Goal: Task Accomplishment & Management: Manage account settings

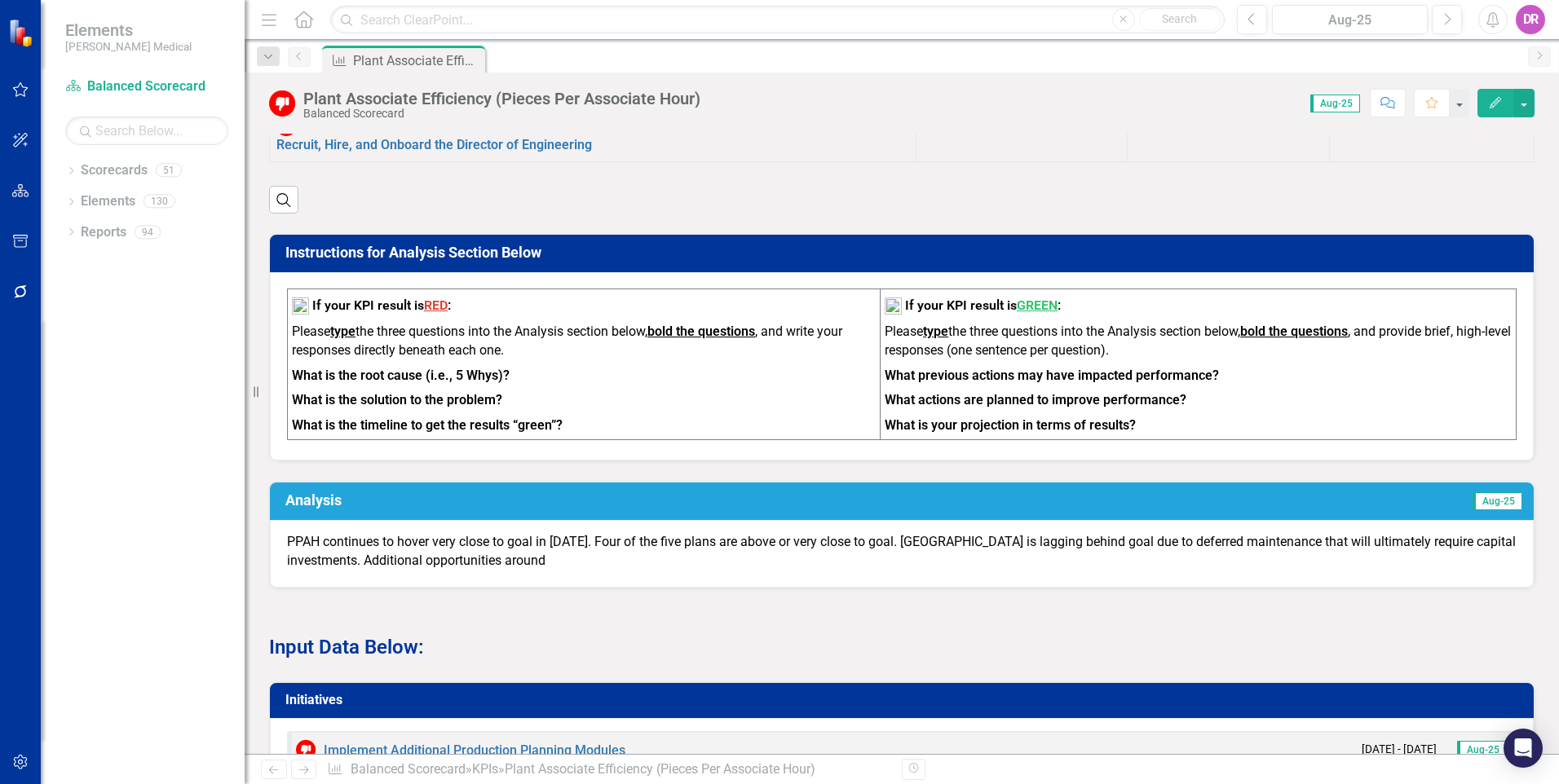
scroll to position [1304, 0]
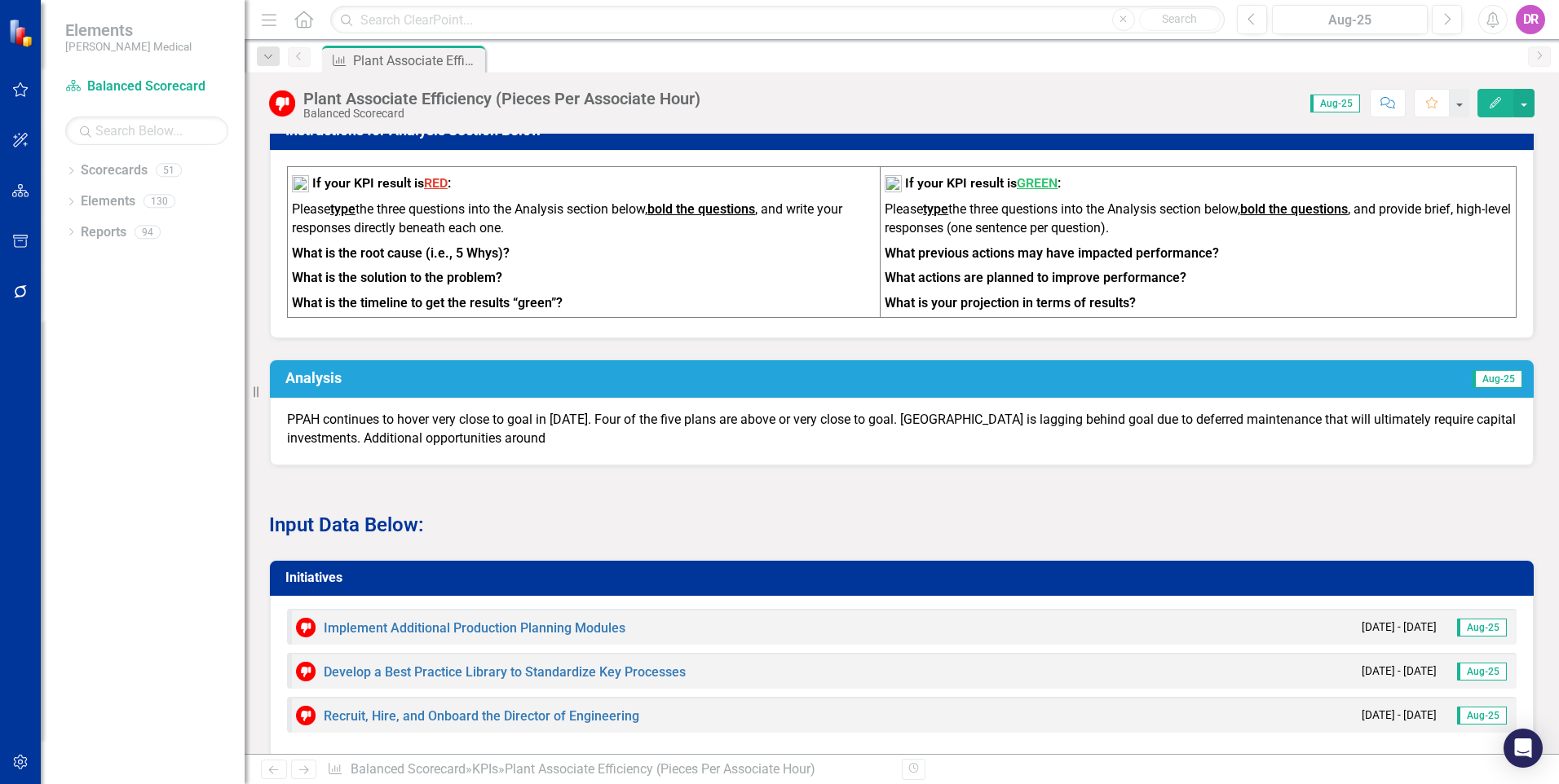
click at [622, 411] on p "PPAH continues to hover very close to goal in [DATE]. Four of the five plans ar…" at bounding box center [902, 430] width 1230 height 38
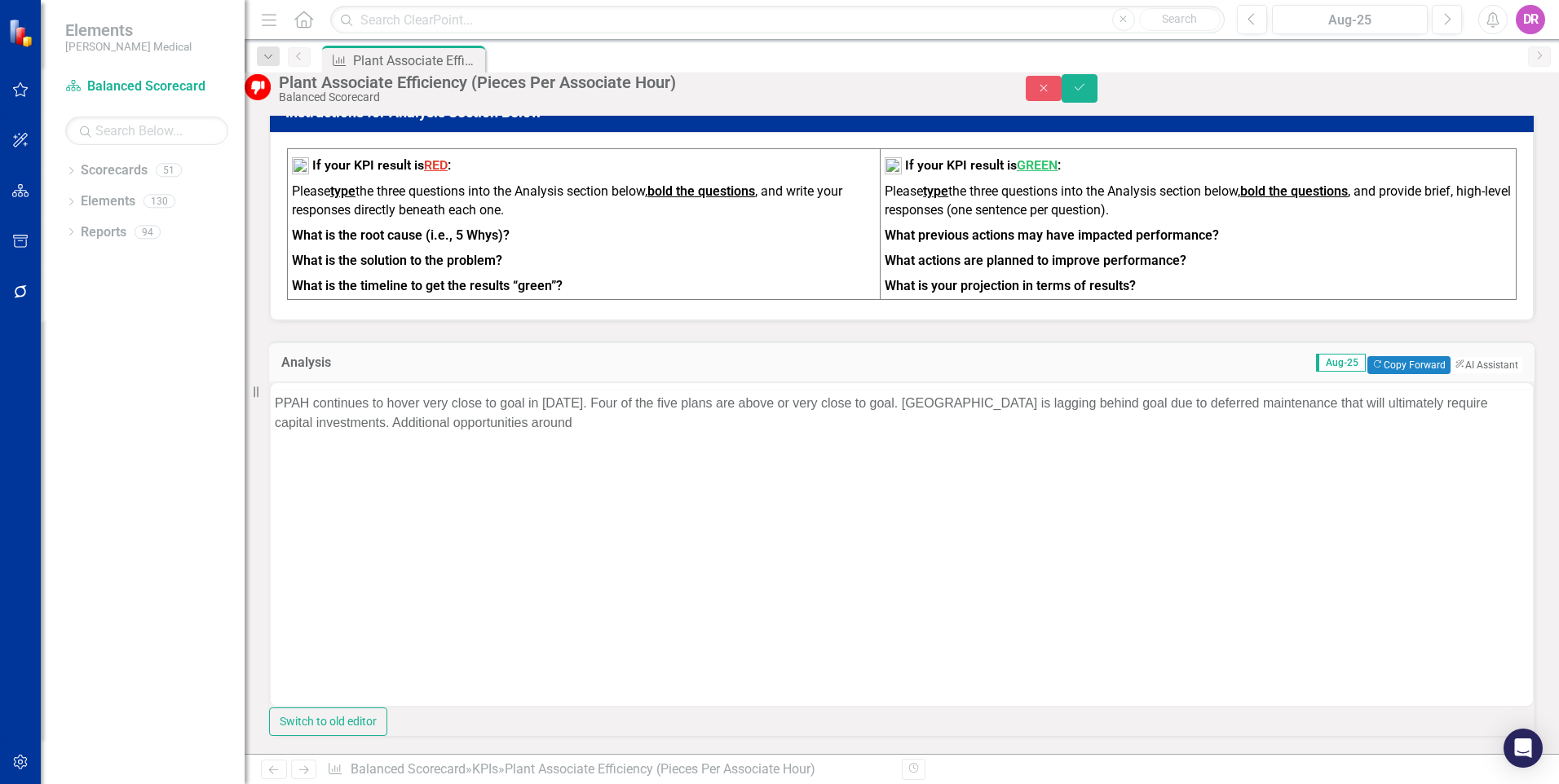
scroll to position [0, 0]
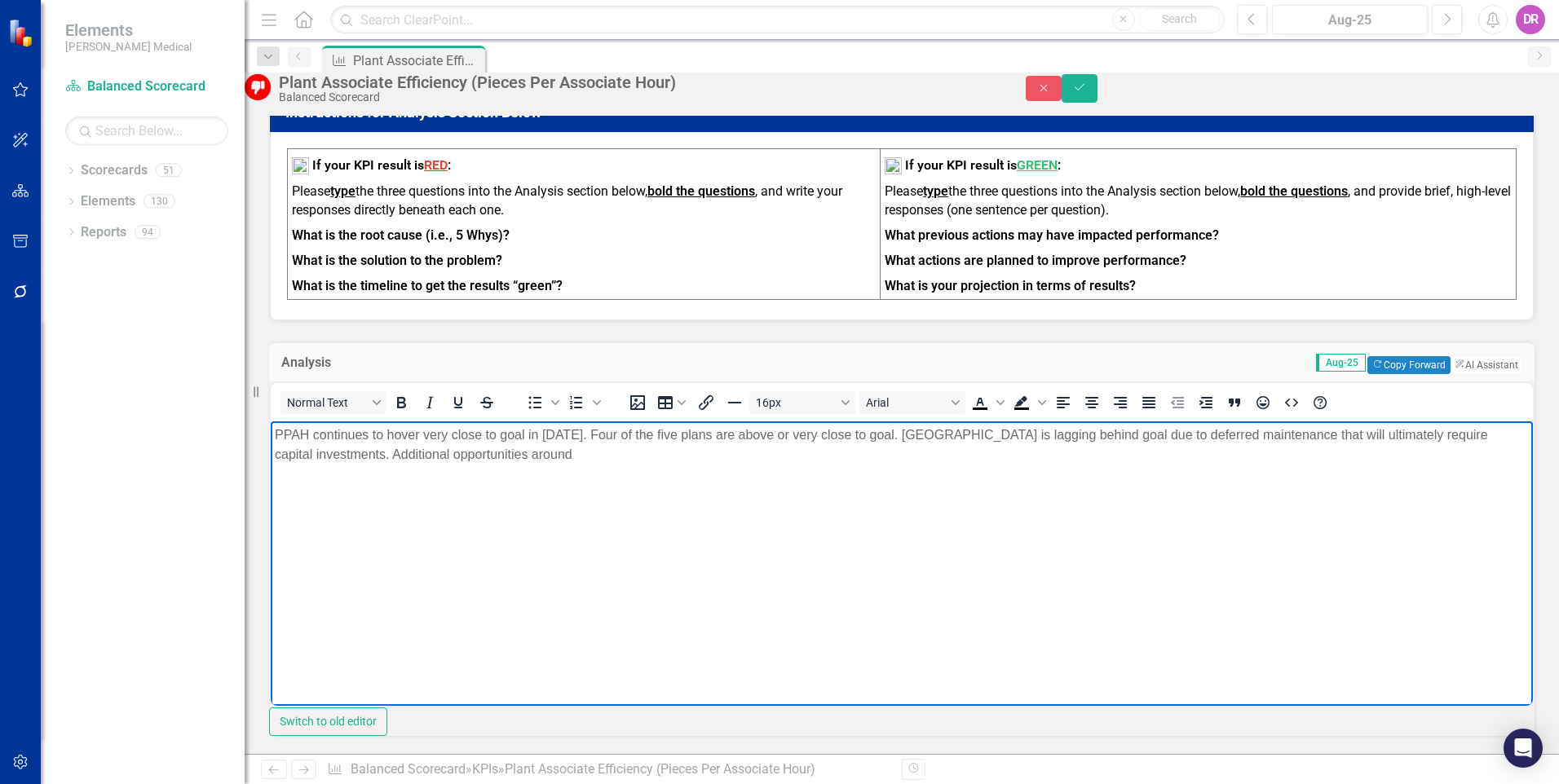
click at [568, 447] on p "PPAH continues to hover very close to goal in [DATE]. Four of the five plans ar…" at bounding box center [902, 444] width 1254 height 39
click at [986, 481] on body "PPAH continues to hover very close to goal in [DATE]. Four of the five plans ar…" at bounding box center [902, 543] width 1262 height 244
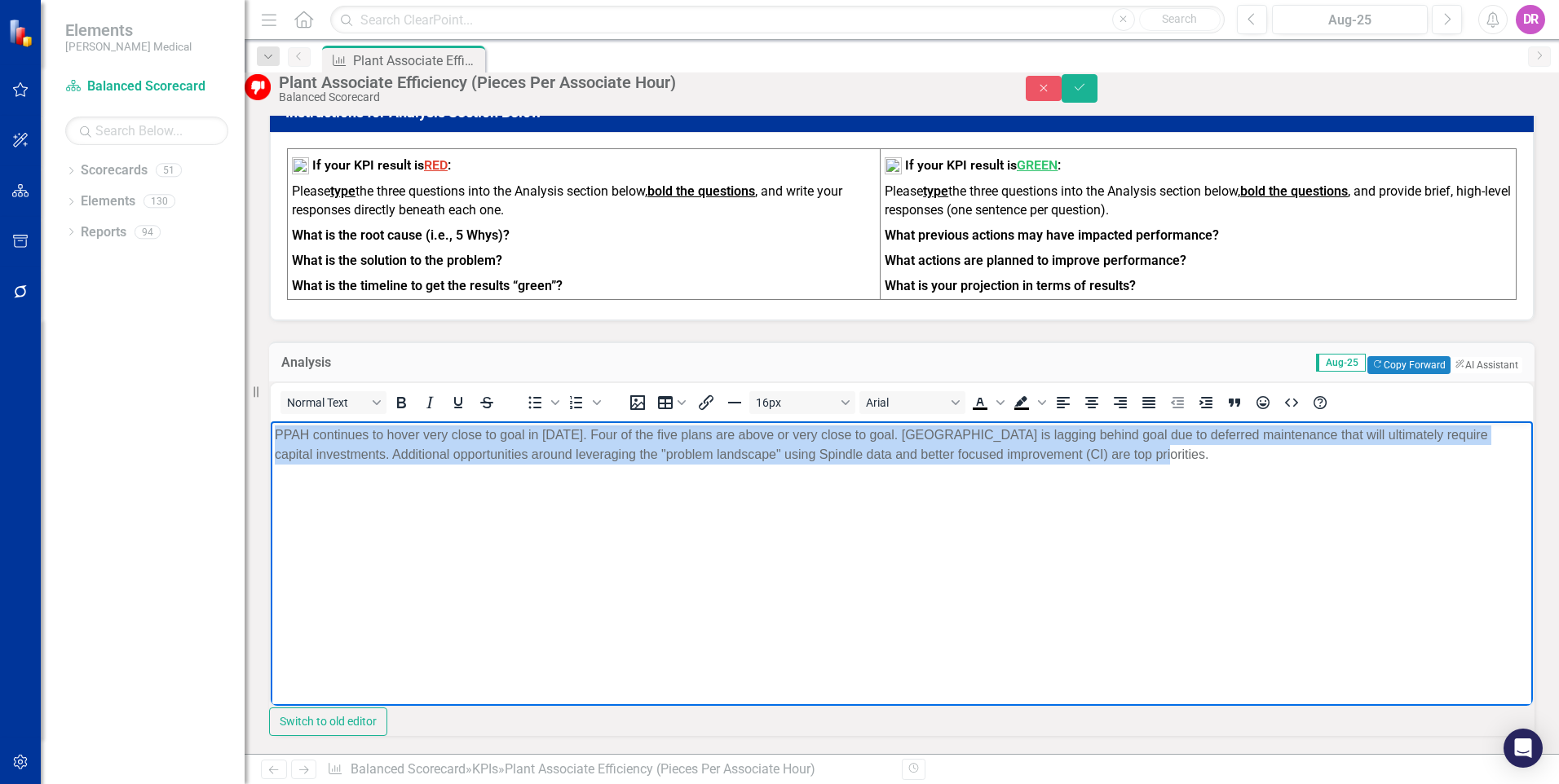
drag, startPoint x: 1188, startPoint y: 456, endPoint x: 557, endPoint y: 782, distance: 710.2
click at [271, 436] on html "PPAH continues to hover very close to goal in [DATE]. Four of the five plans ar…" at bounding box center [902, 543] width 1262 height 244
copy p "PPAH continues to hover very close to goal in [DATE]. Four of the five plans ar…"
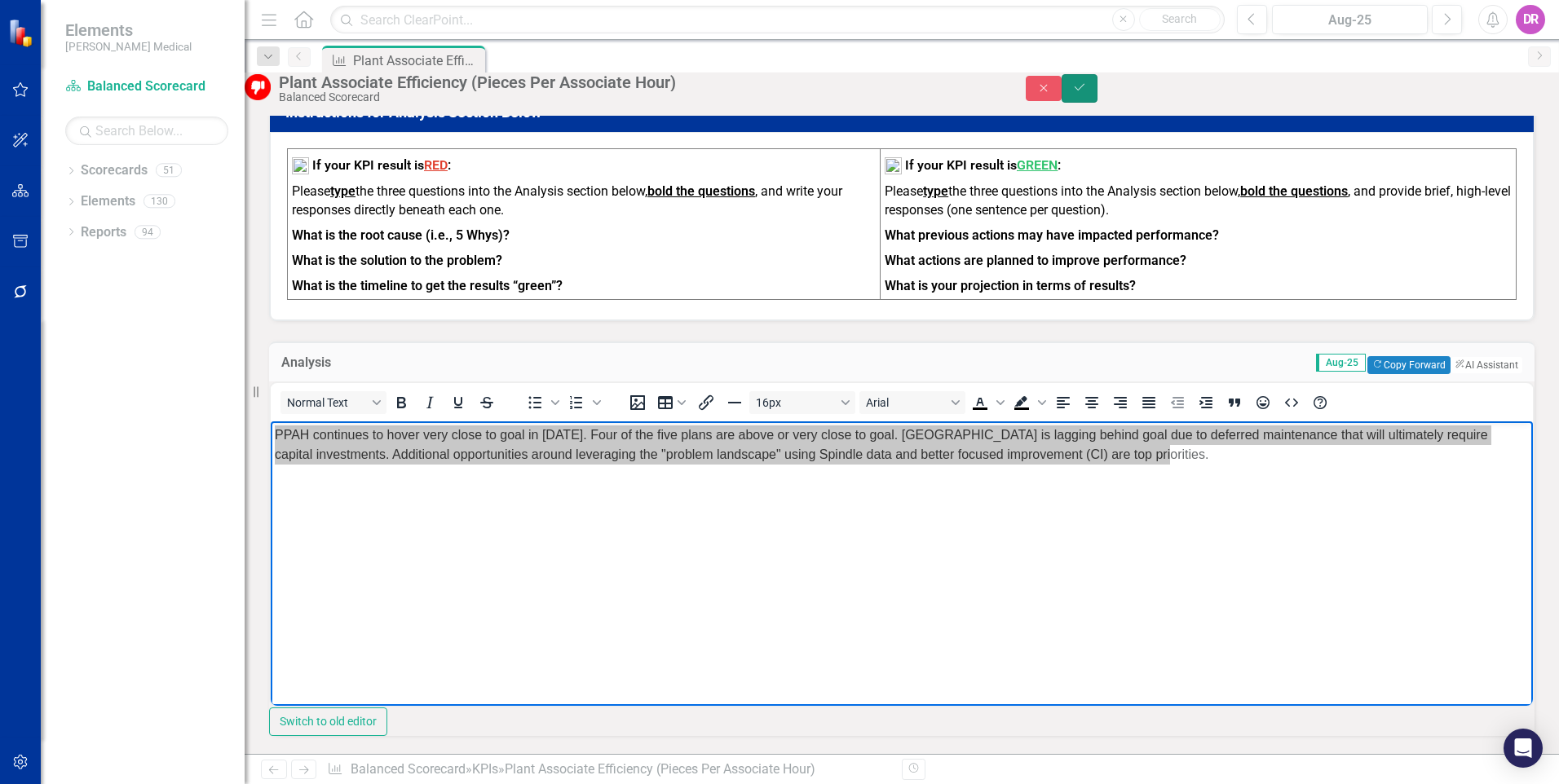
drag, startPoint x: 1520, startPoint y: 92, endPoint x: 1208, endPoint y: 198, distance: 329.5
click at [1087, 92] on icon "Save" at bounding box center [1079, 87] width 14 height 12
